Goal: Task Accomplishment & Management: Complete application form

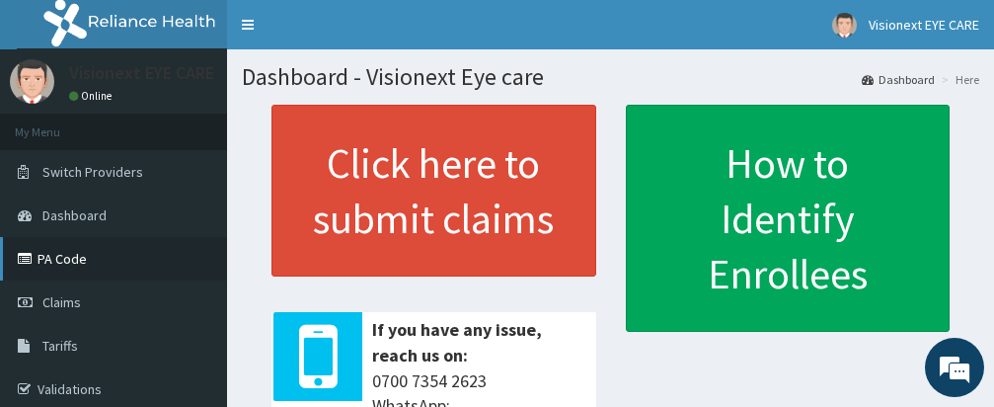
click at [83, 255] on link "PA Code" at bounding box center [113, 258] width 227 height 43
click at [41, 258] on link "PA Code" at bounding box center [113, 258] width 227 height 43
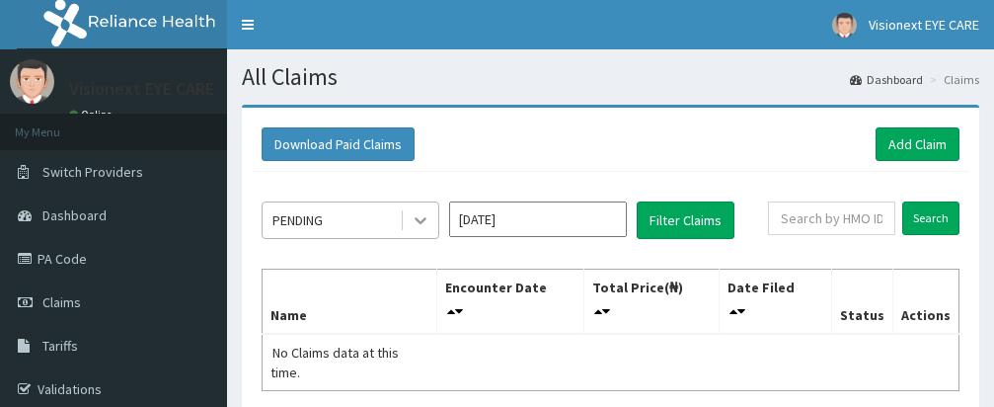
click at [416, 205] on div "PENDING Aug 2025 Filter Claims Search Name Encounter Date Total Price(₦) Date F…" at bounding box center [611, 323] width 718 height 302
click at [420, 227] on icon at bounding box center [421, 220] width 20 height 20
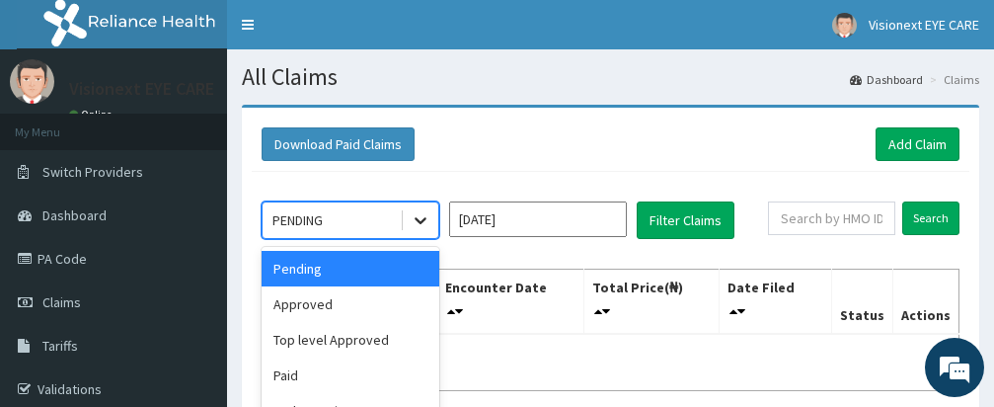
click at [422, 220] on icon at bounding box center [421, 220] width 20 height 20
click at [536, 227] on input "Aug 2025" at bounding box center [538, 219] width 178 height 36
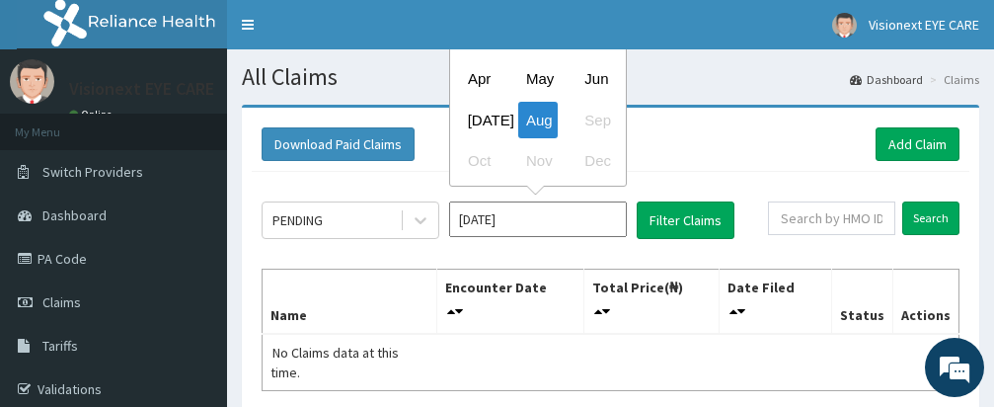
click at [543, 218] on input "Aug 2025" at bounding box center [538, 219] width 178 height 36
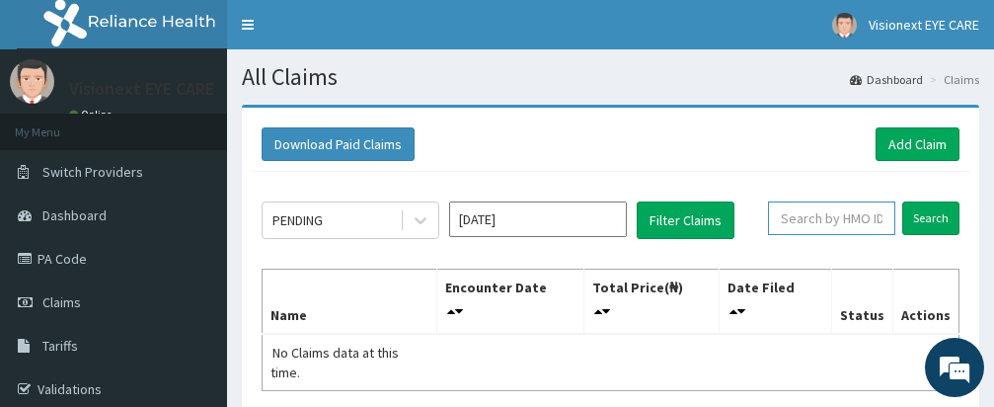
click at [818, 223] on input "text" at bounding box center [831, 218] width 127 height 34
type input "e"
type input "[PERSON_NAME]/10114/A"
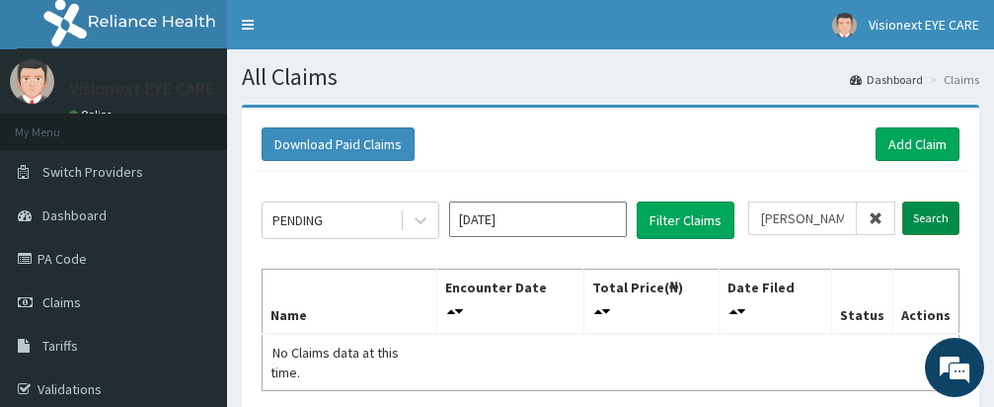
click at [932, 207] on input "Search" at bounding box center [930, 218] width 57 height 34
click at [909, 142] on link "Add Claim" at bounding box center [918, 144] width 84 height 34
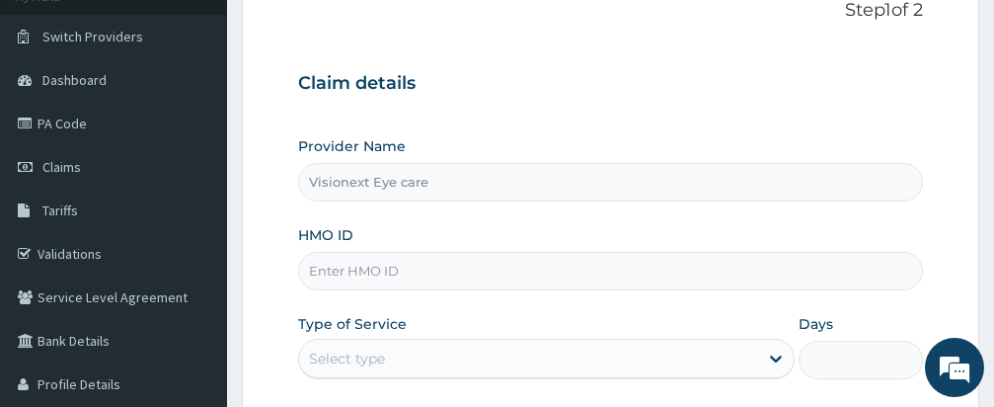
scroll to position [116, 0]
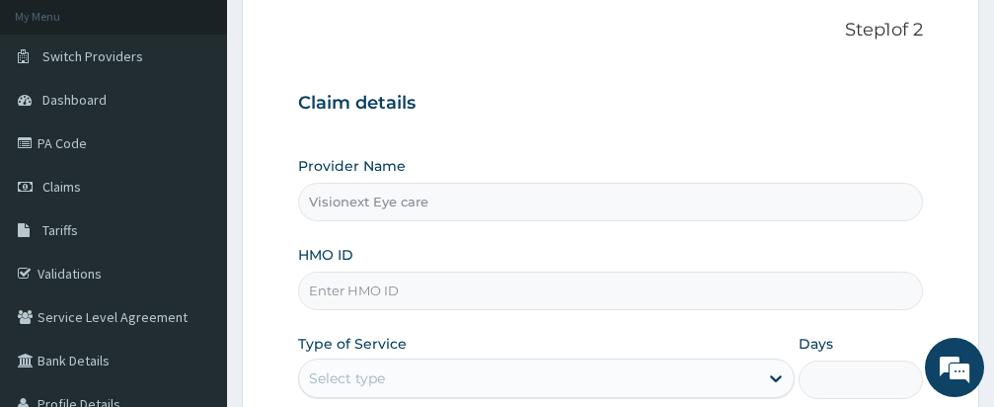
click at [353, 287] on input "HMO ID" at bounding box center [610, 291] width 625 height 39
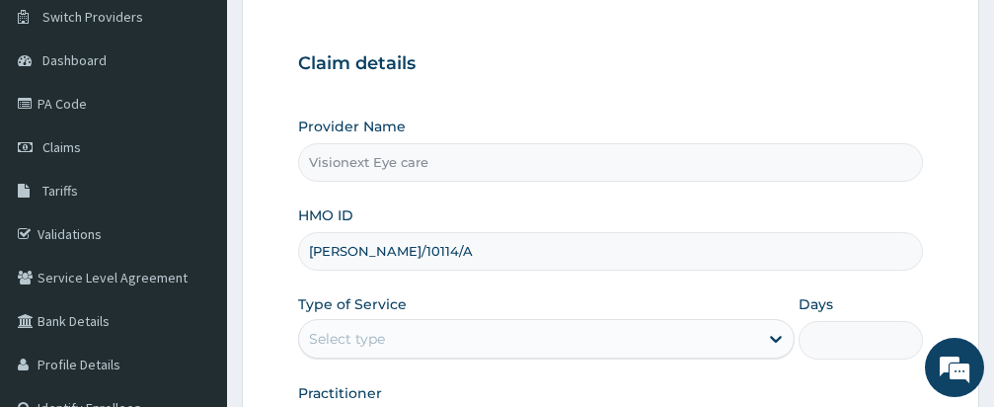
scroll to position [273, 0]
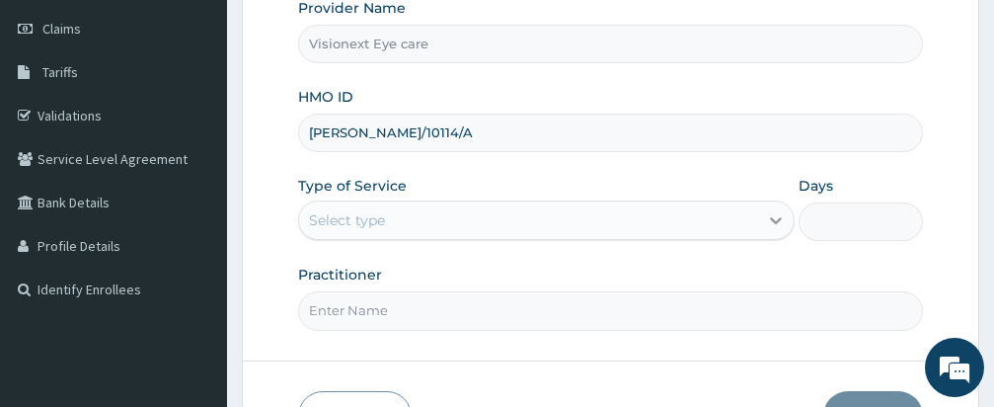
type input "[PERSON_NAME]/10114/A"
click at [787, 220] on div at bounding box center [776, 220] width 36 height 36
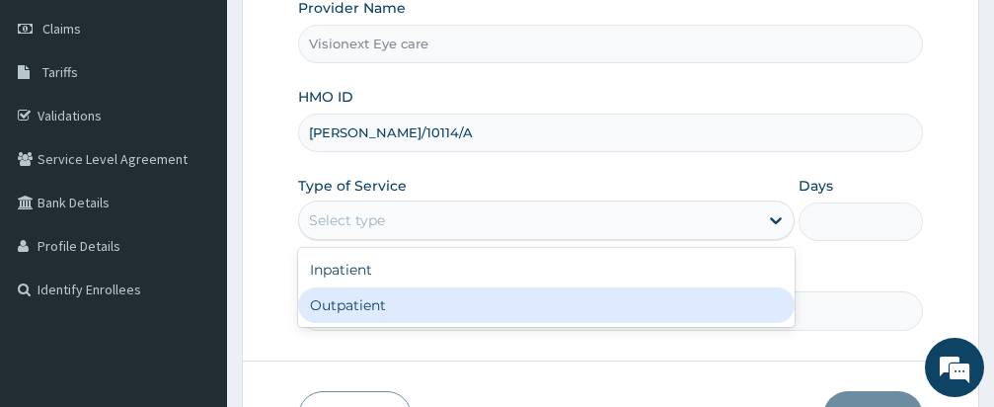
click at [708, 297] on div "Outpatient" at bounding box center [546, 305] width 497 height 36
type input "1"
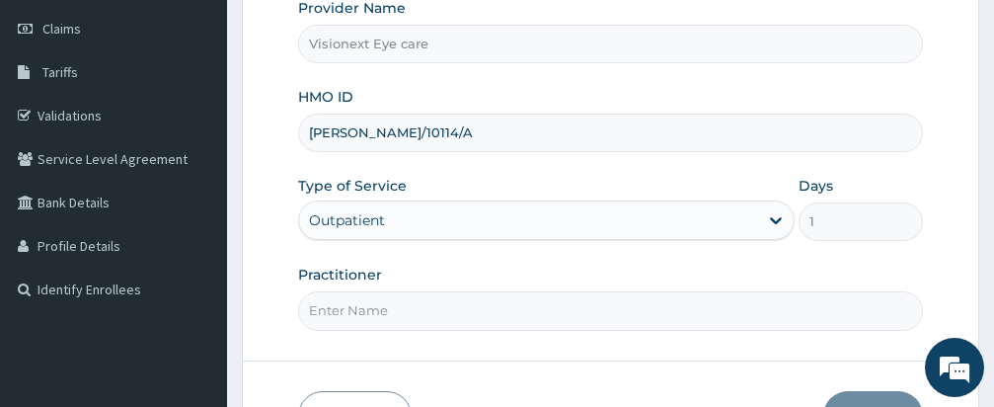
click at [548, 308] on input "Practitioner" at bounding box center [610, 310] width 625 height 39
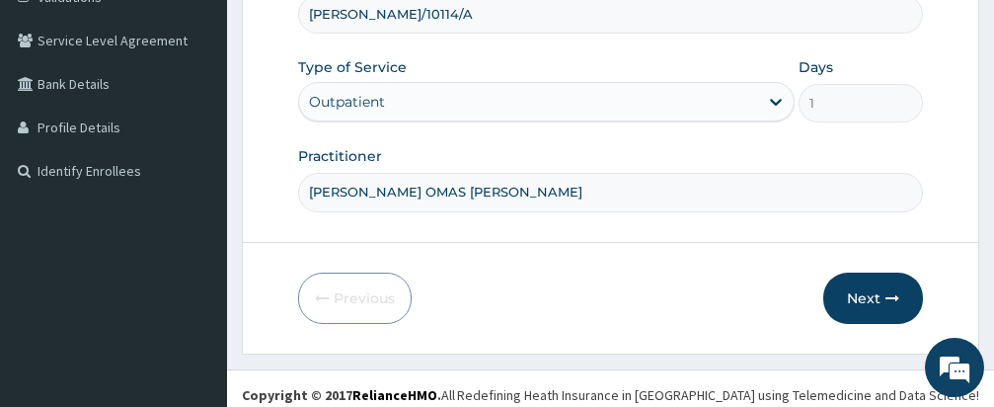
scroll to position [405, 0]
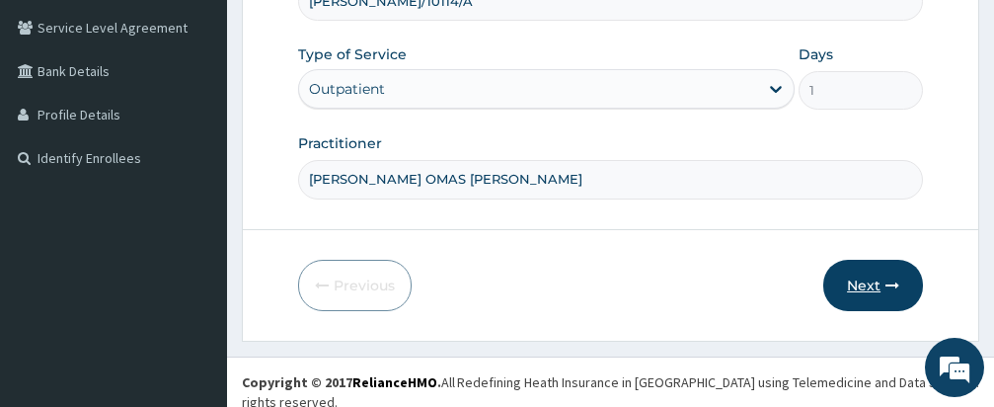
type input "[PERSON_NAME] OMAS [PERSON_NAME]"
click at [871, 276] on button "Next" at bounding box center [873, 285] width 100 height 51
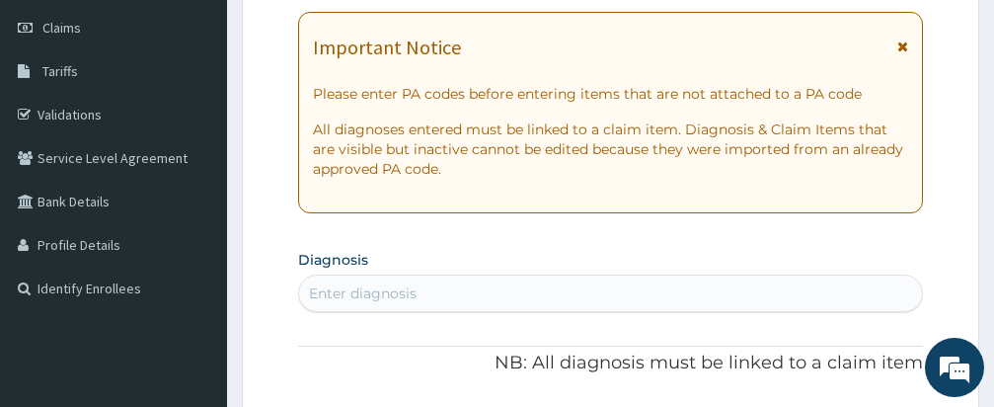
scroll to position [276, 0]
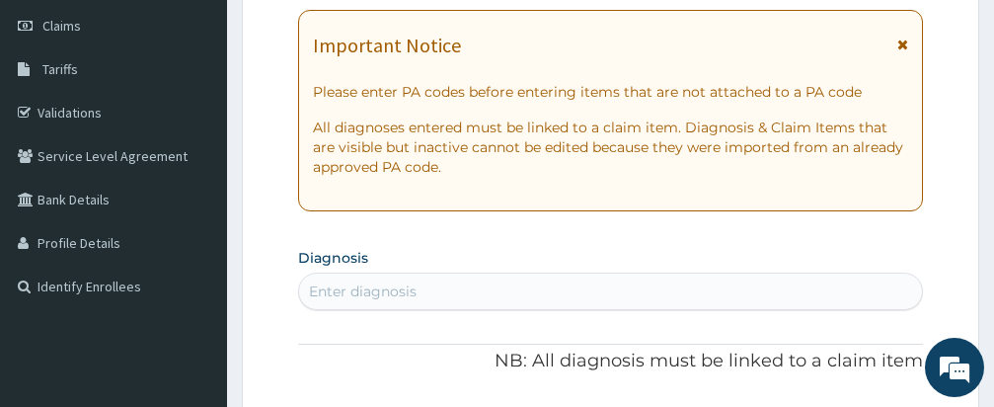
click at [900, 47] on icon at bounding box center [902, 45] width 11 height 14
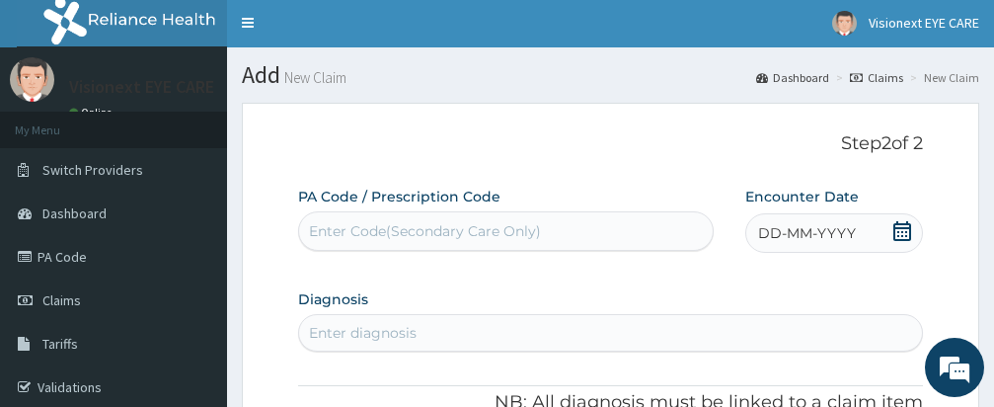
scroll to position [0, 0]
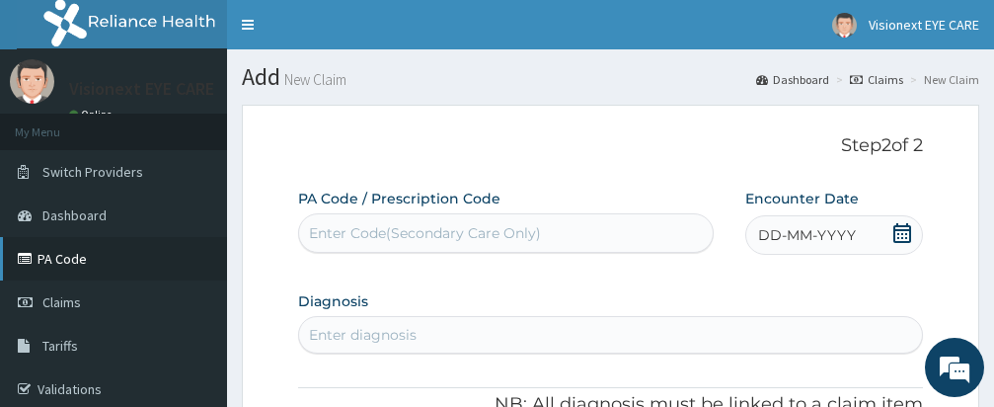
click at [46, 252] on link "PA Code" at bounding box center [113, 258] width 227 height 43
